Goal: Find specific page/section

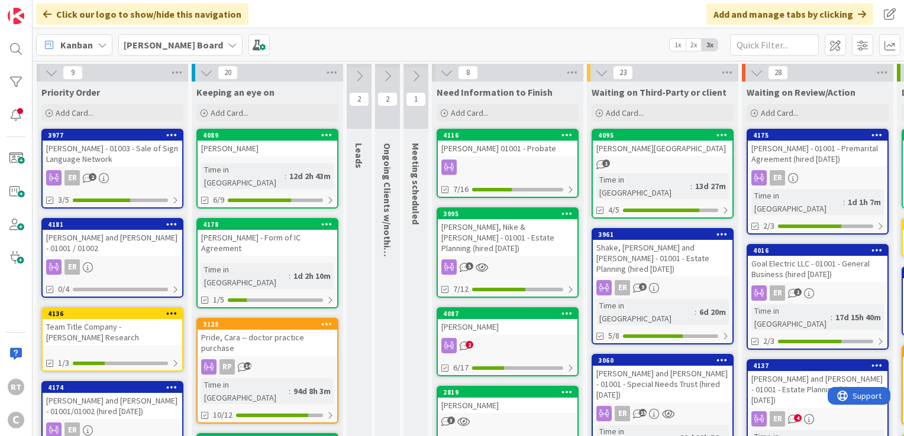
click at [156, 144] on div "[PERSON_NAME] - 01003 - Sale of Sign Language Network" at bounding box center [113, 154] width 140 height 26
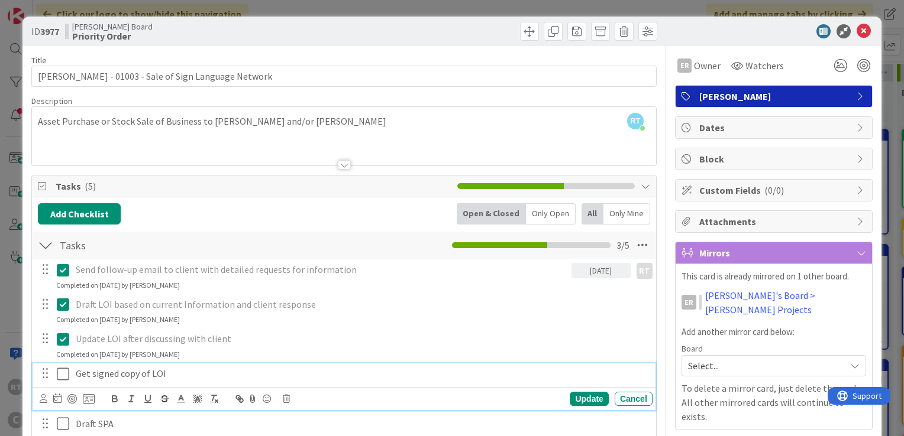
click at [63, 374] on icon at bounding box center [63, 374] width 12 height 14
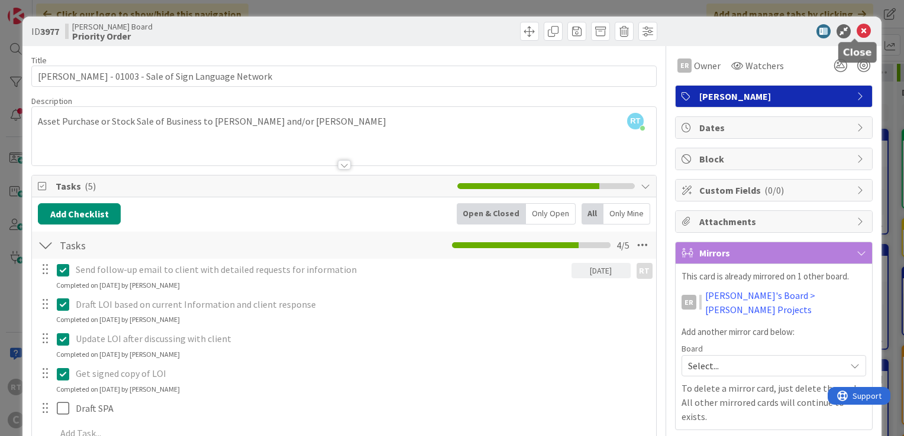
click at [856, 27] on icon at bounding box center [863, 31] width 14 height 14
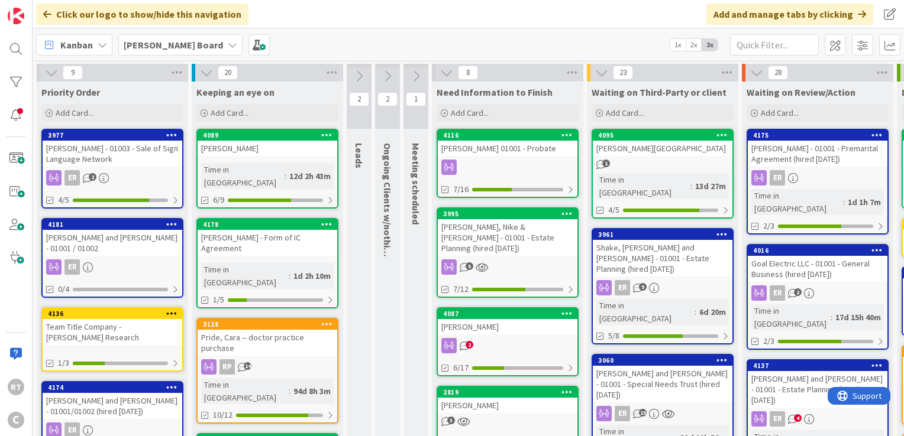
click at [96, 236] on div "[PERSON_NAME] and [PERSON_NAME] - 01001 / 01002" at bounding box center [113, 243] width 140 height 26
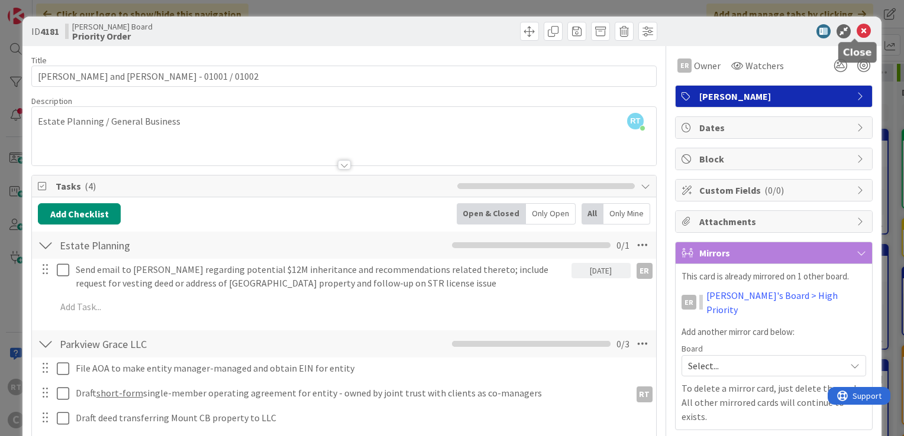
click at [856, 30] on icon at bounding box center [863, 31] width 14 height 14
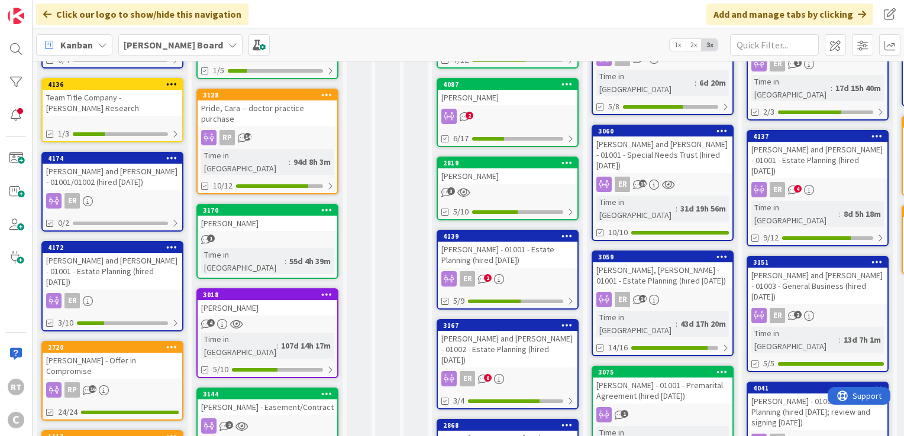
scroll to position [228, 0]
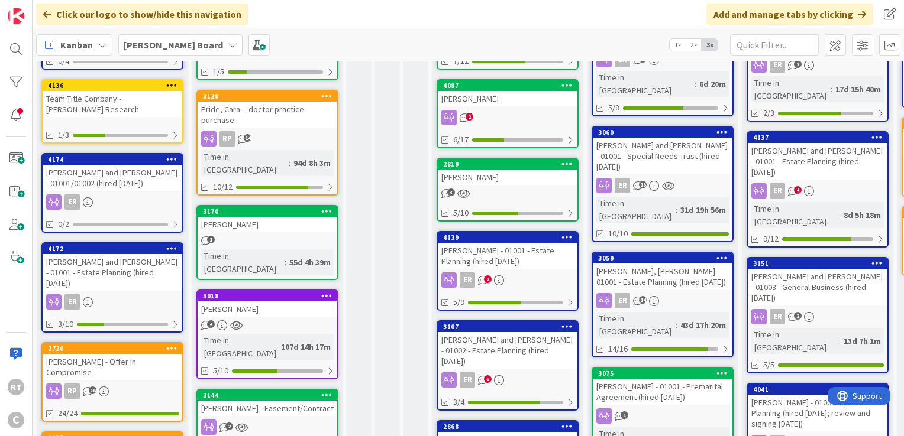
click at [133, 269] on div "[PERSON_NAME] and [PERSON_NAME] - 01001 - Estate Planning (hired [DATE])" at bounding box center [113, 272] width 140 height 37
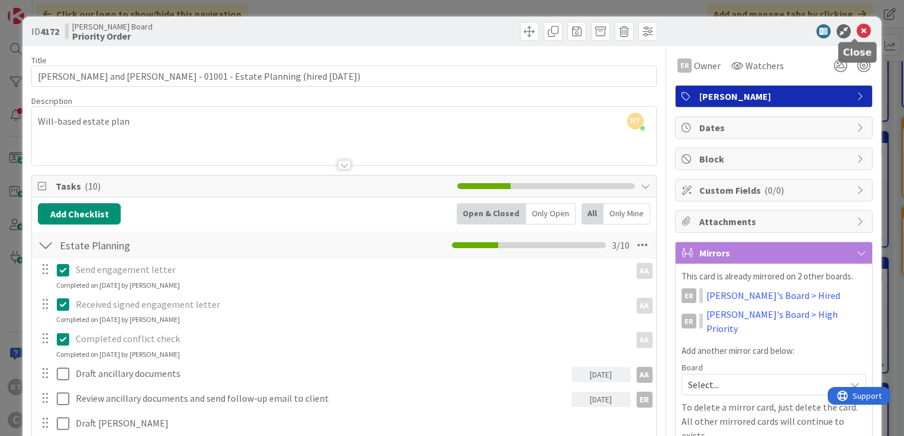
click at [860, 34] on icon at bounding box center [863, 31] width 14 height 14
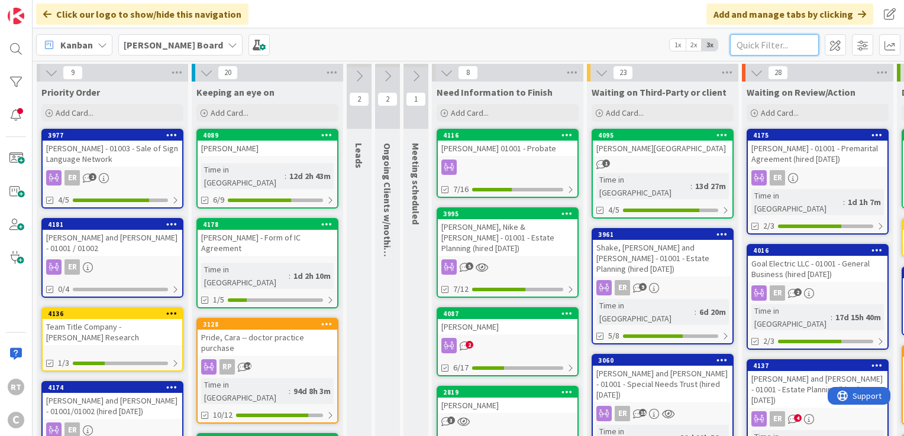
click at [786, 37] on input "text" at bounding box center [774, 44] width 89 height 21
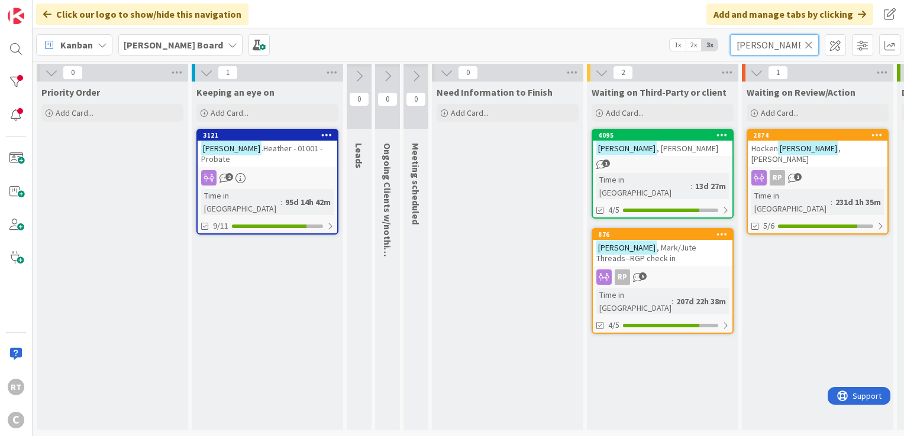
type input "[PERSON_NAME]"
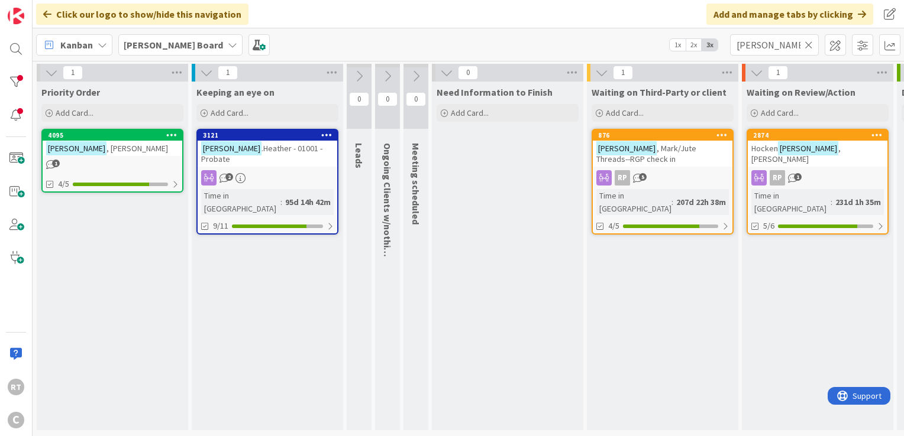
click at [804, 44] on icon at bounding box center [808, 45] width 8 height 11
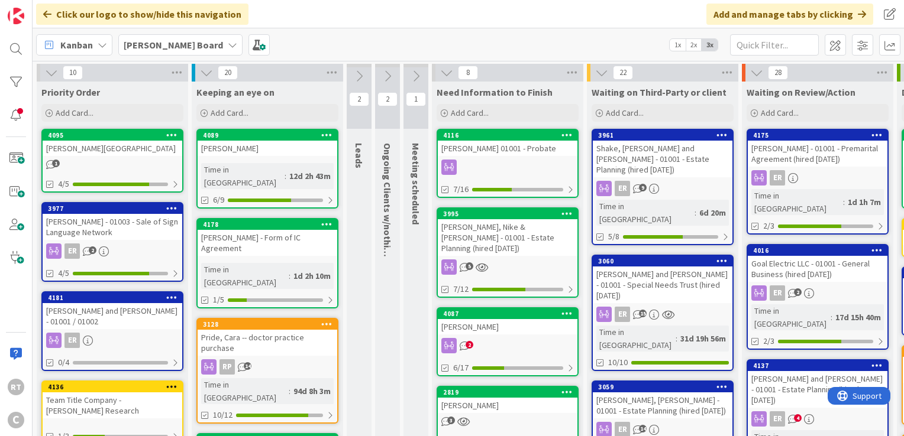
click at [118, 160] on div "1" at bounding box center [113, 165] width 140 height 10
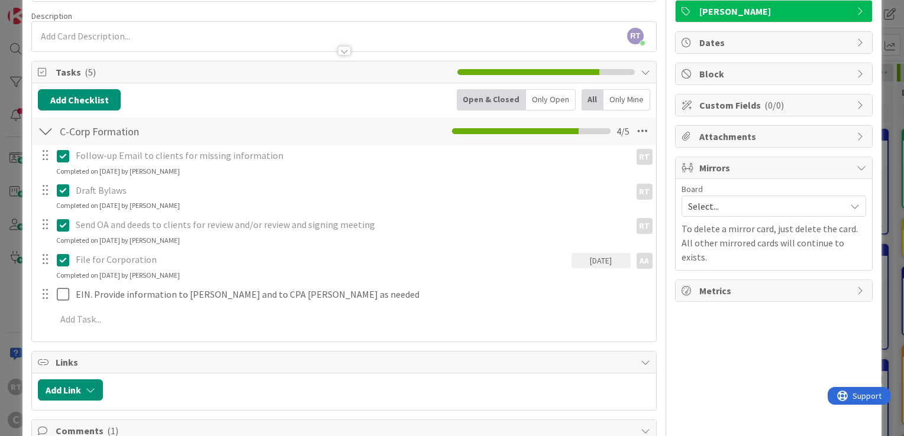
scroll to position [85, 0]
